Goal: Check status: Verify the current state of an ongoing process or item

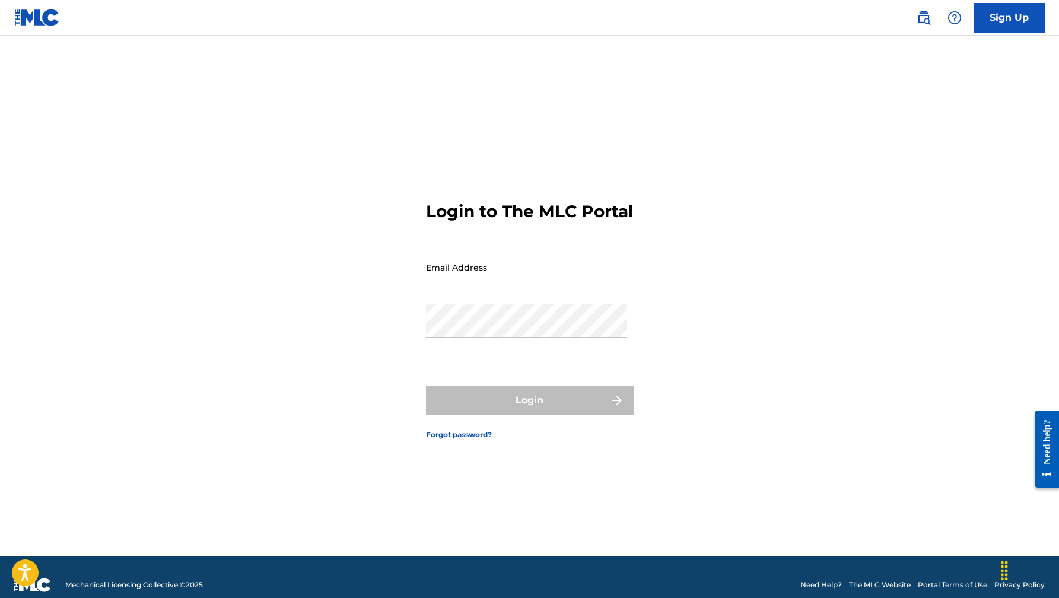
click at [467, 279] on input "Email Address" at bounding box center [526, 267] width 200 height 34
type input "[EMAIL_ADDRESS][DOMAIN_NAME]"
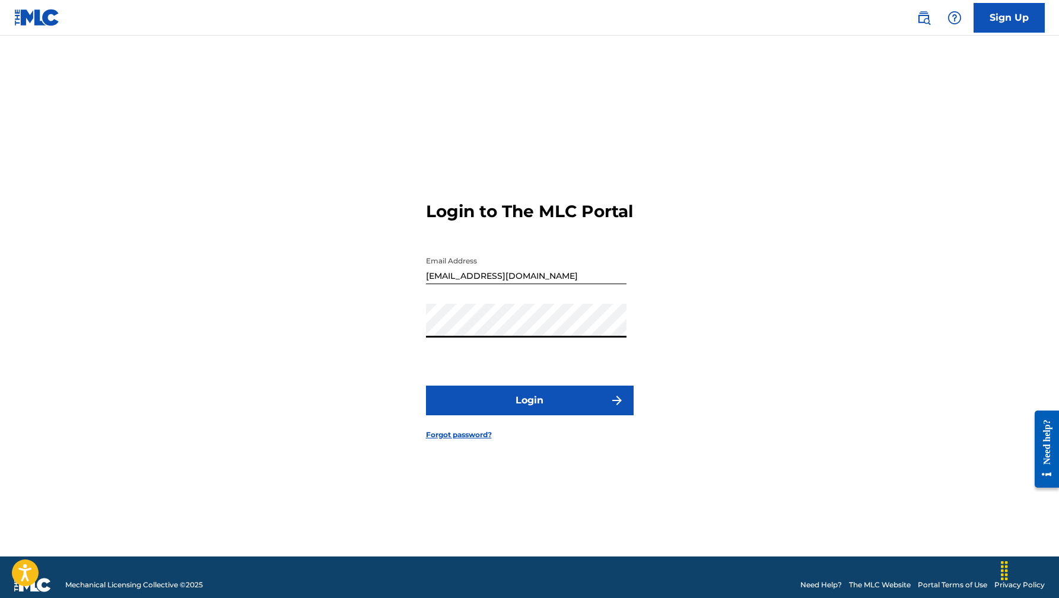
click at [546, 406] on button "Login" at bounding box center [530, 400] width 208 height 30
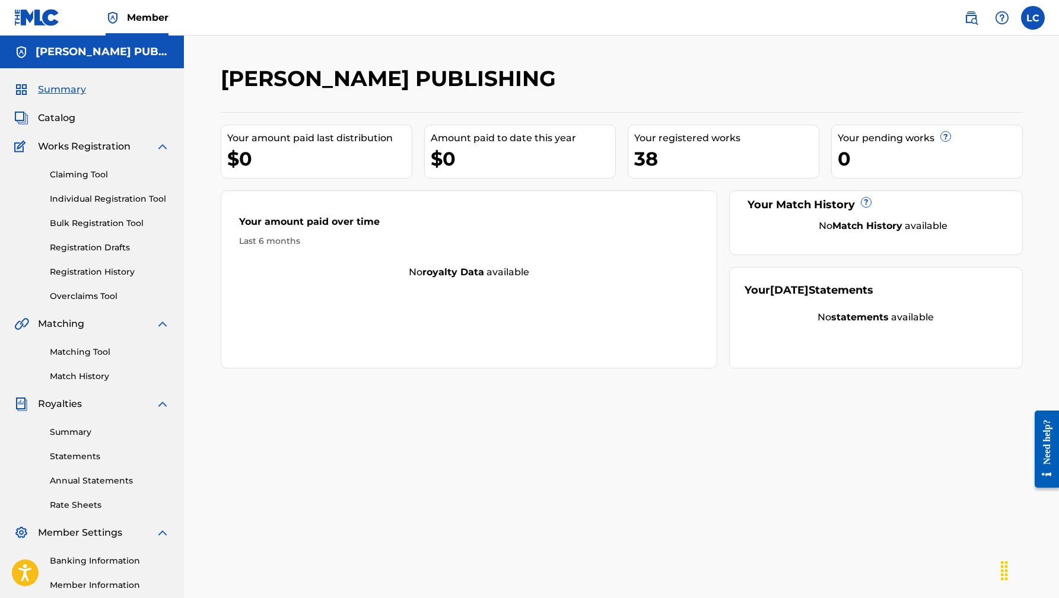
click at [43, 122] on span "Catalog" at bounding box center [56, 118] width 37 height 14
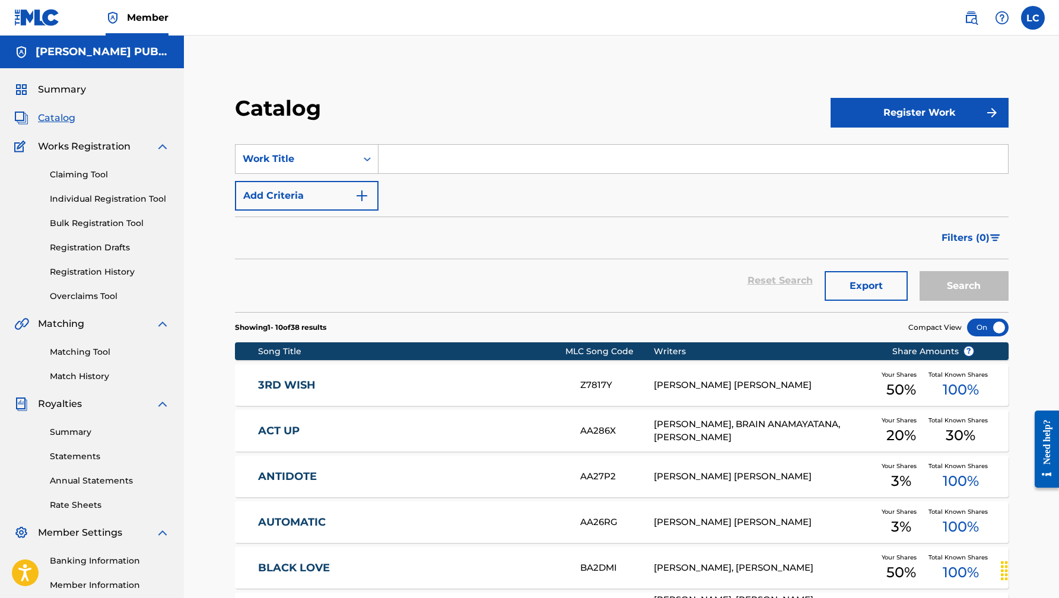
click at [90, 270] on link "Registration History" at bounding box center [110, 272] width 120 height 12
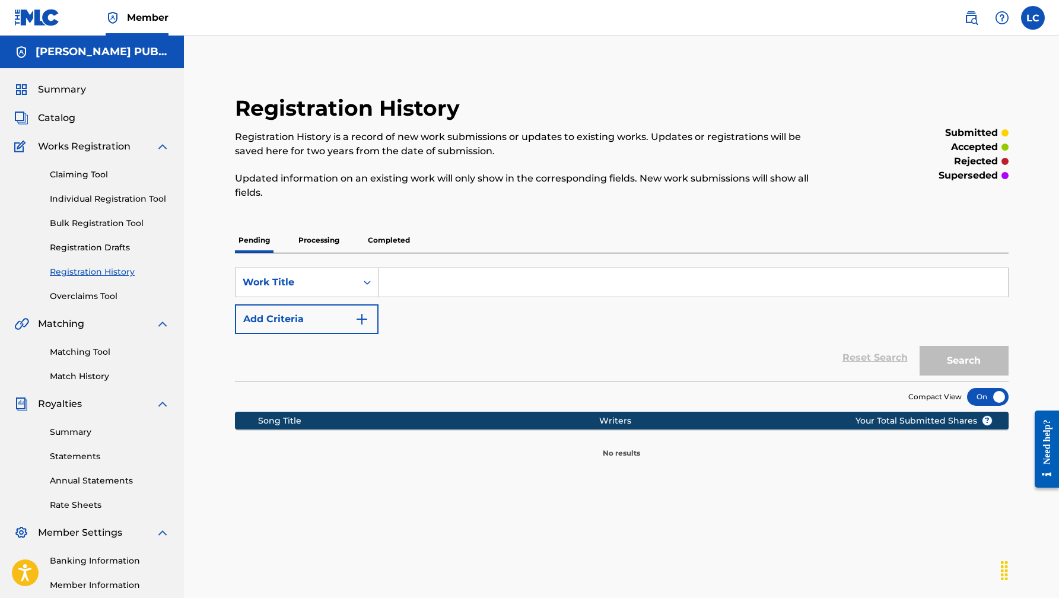
click at [322, 236] on p "Processing" at bounding box center [319, 240] width 48 height 25
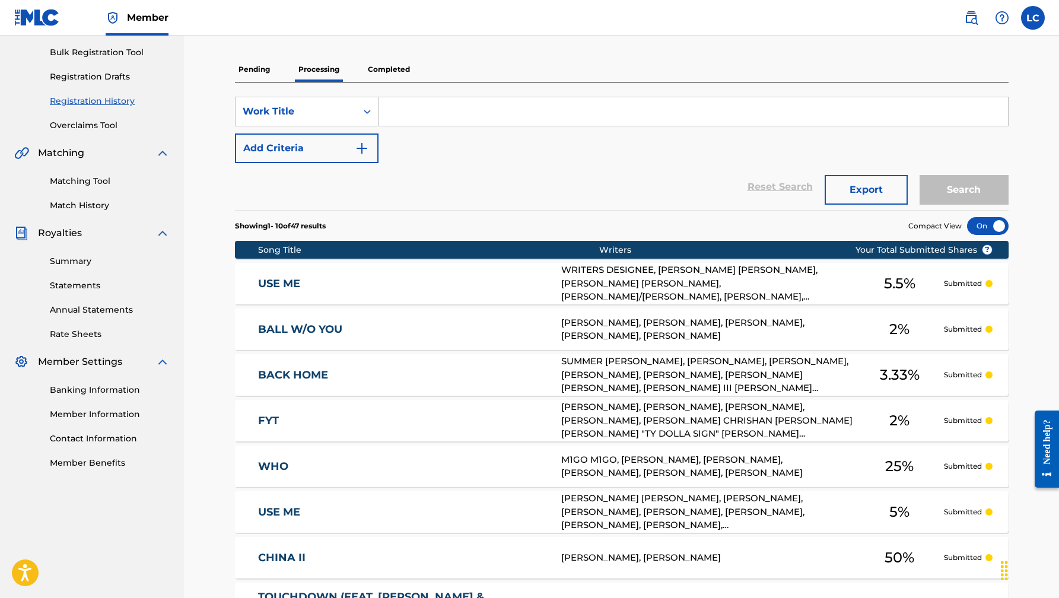
scroll to position [425, 0]
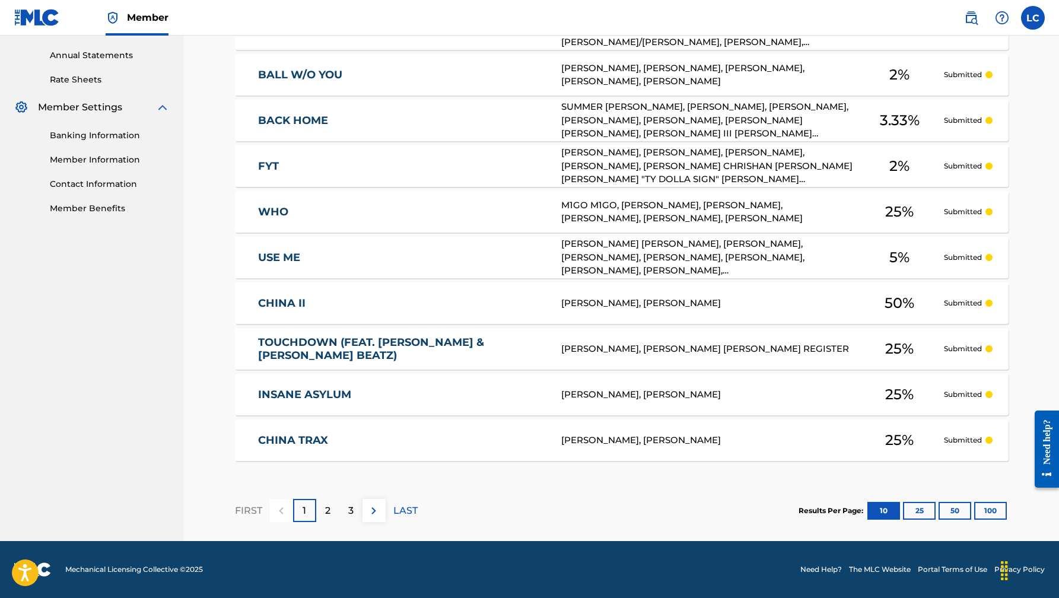
click at [1006, 506] on section "Results Per Page: 10 25 50 100" at bounding box center [903, 511] width 210 height 18
click at [998, 508] on button "100" at bounding box center [990, 511] width 33 height 18
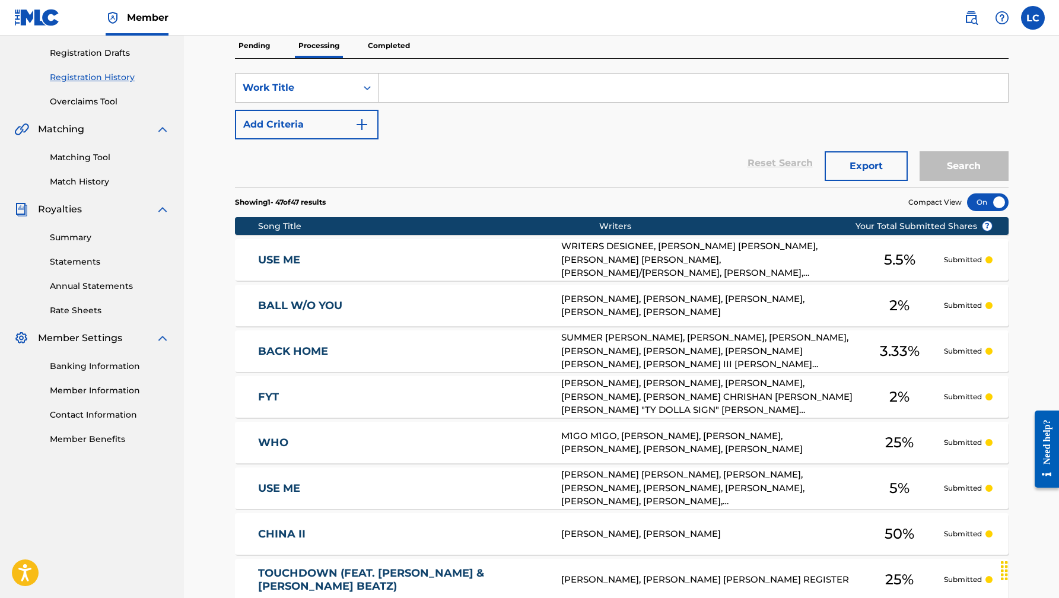
scroll to position [0, 0]
